Goal: Find specific page/section: Find specific page/section

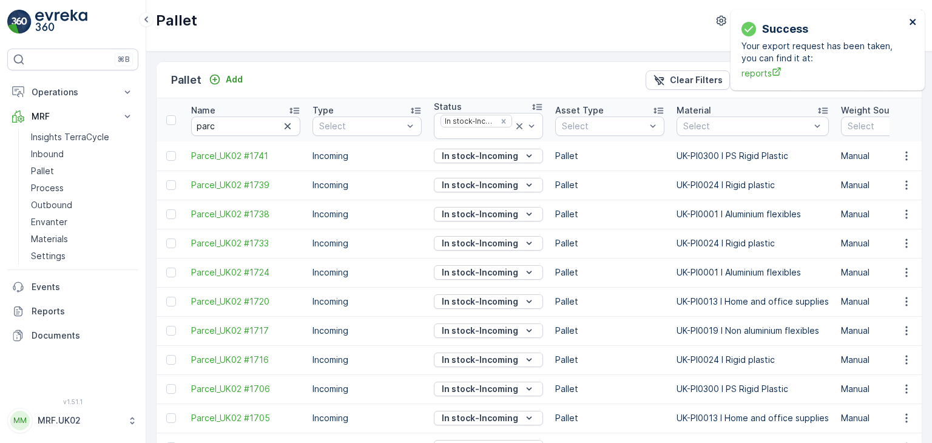
click at [909, 23] on icon "close" at bounding box center [913, 22] width 8 height 10
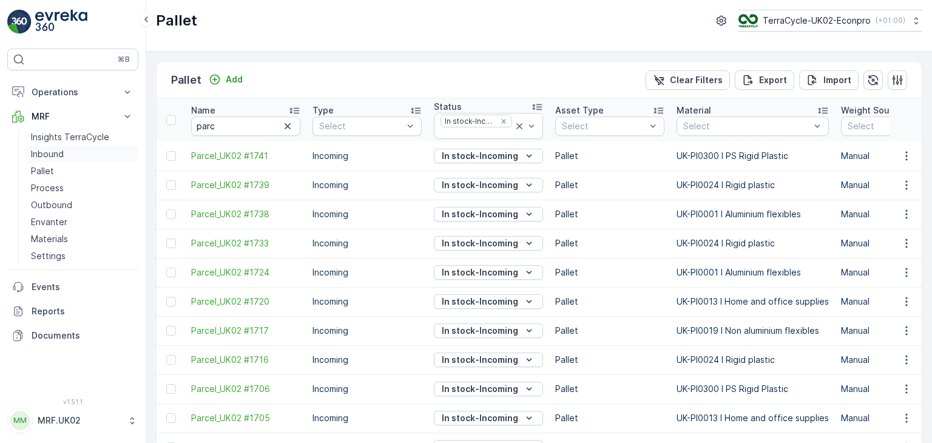
click at [59, 156] on p "Inbound" at bounding box center [47, 154] width 33 height 12
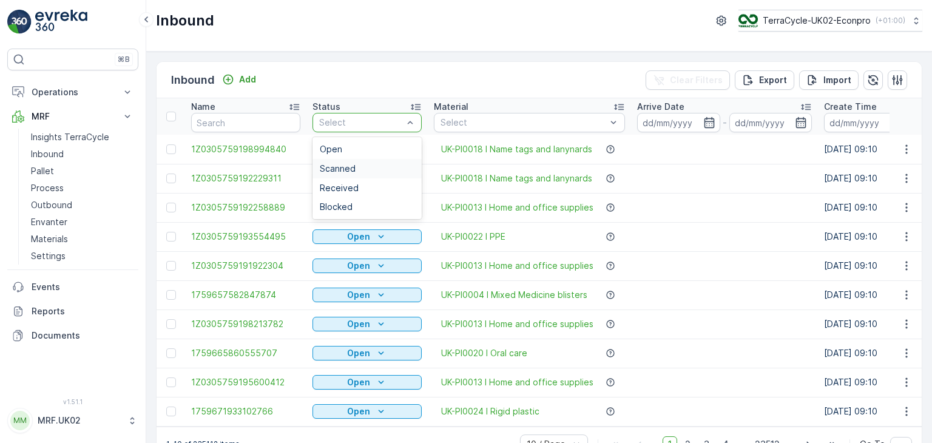
click at [363, 168] on div "Scanned" at bounding box center [367, 169] width 95 height 10
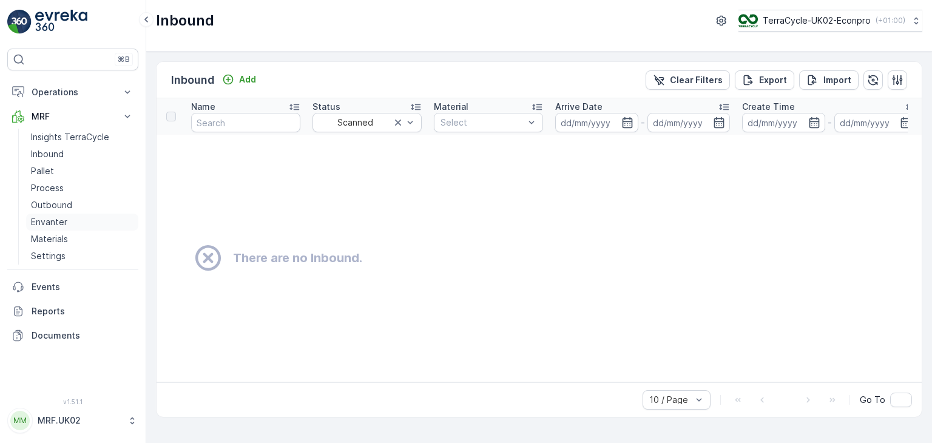
click at [60, 220] on p "Envanter" at bounding box center [49, 222] width 36 height 12
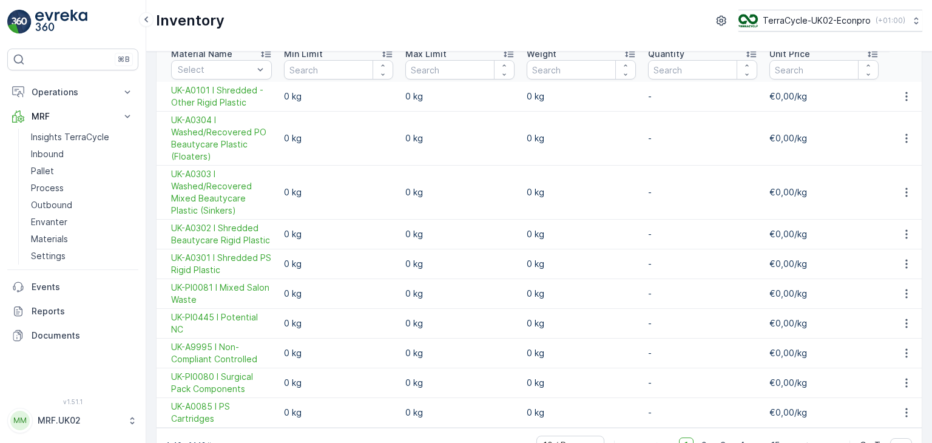
scroll to position [86, 0]
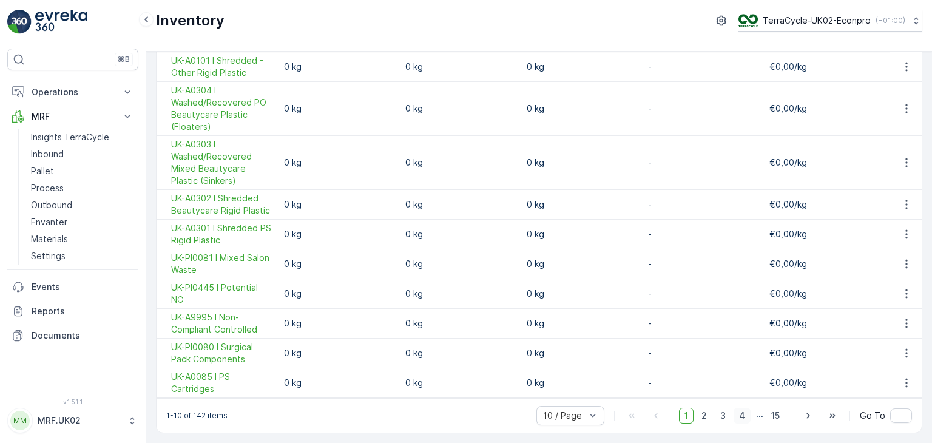
click at [742, 416] on span "4" at bounding box center [741, 416] width 17 height 16
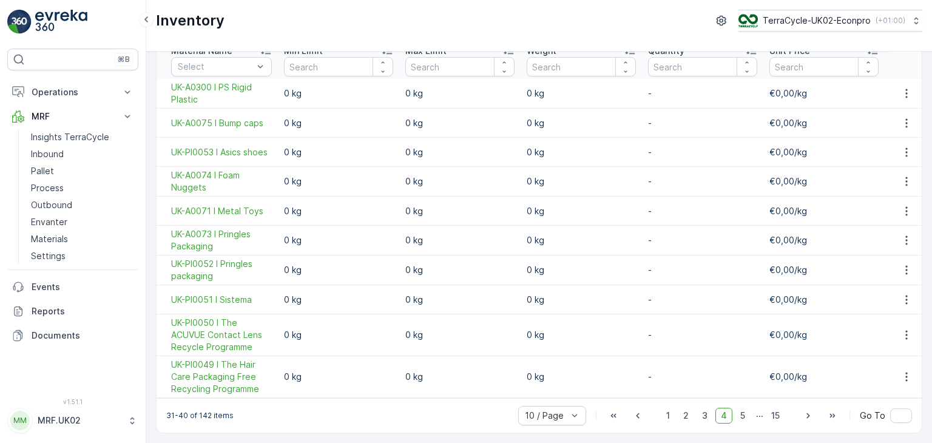
scroll to position [60, 0]
click at [772, 415] on span "15" at bounding box center [774, 416] width 19 height 16
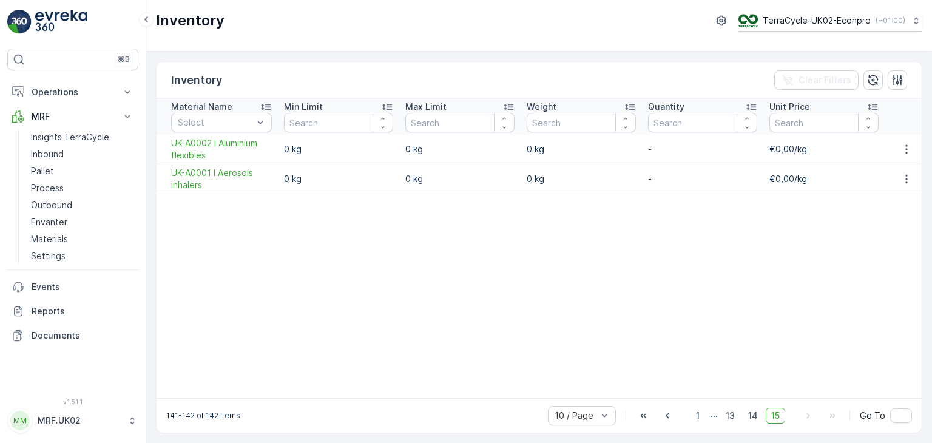
scroll to position [5, 0]
click at [65, 240] on p "Materials" at bounding box center [49, 239] width 37 height 12
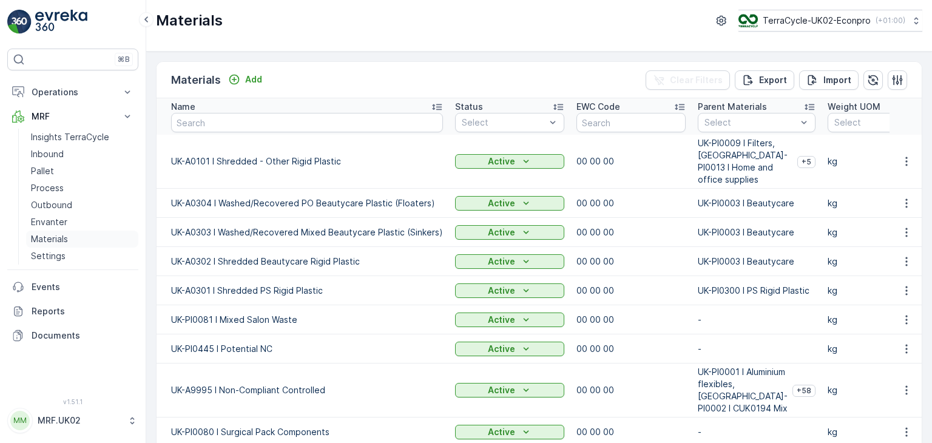
click at [65, 240] on p "Materials" at bounding box center [49, 239] width 37 height 12
click at [92, 141] on p "Insights TerraCycle" at bounding box center [70, 137] width 78 height 12
